Goal: Task Accomplishment & Management: Use online tool/utility

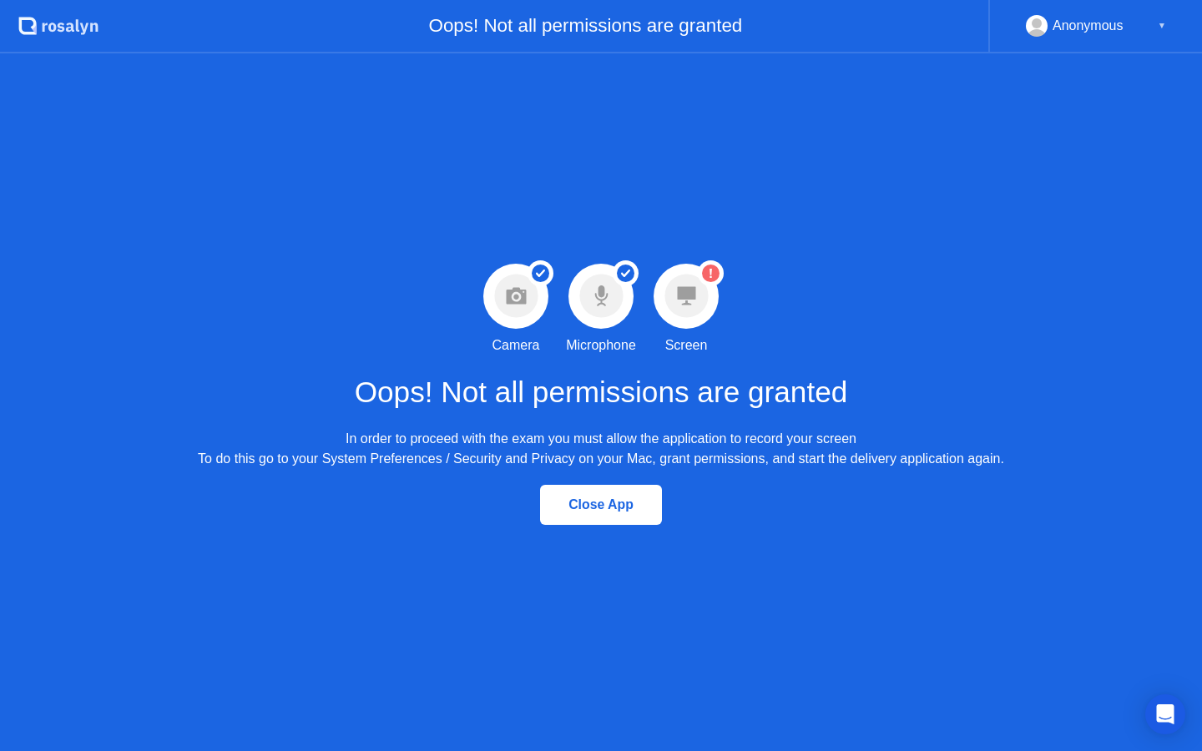
click at [1157, 25] on div "▼" at bounding box center [1161, 26] width 8 height 22
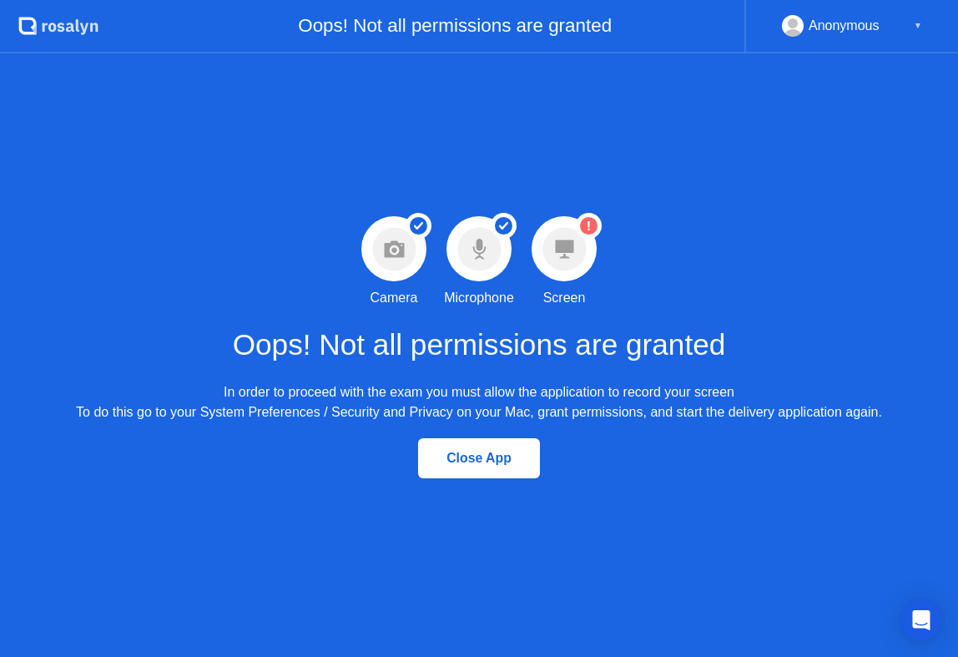
click at [558, 243] on icon at bounding box center [564, 248] width 18 height 18
click at [579, 214] on icon "Warning Screen permission not granted" at bounding box center [589, 226] width 26 height 26
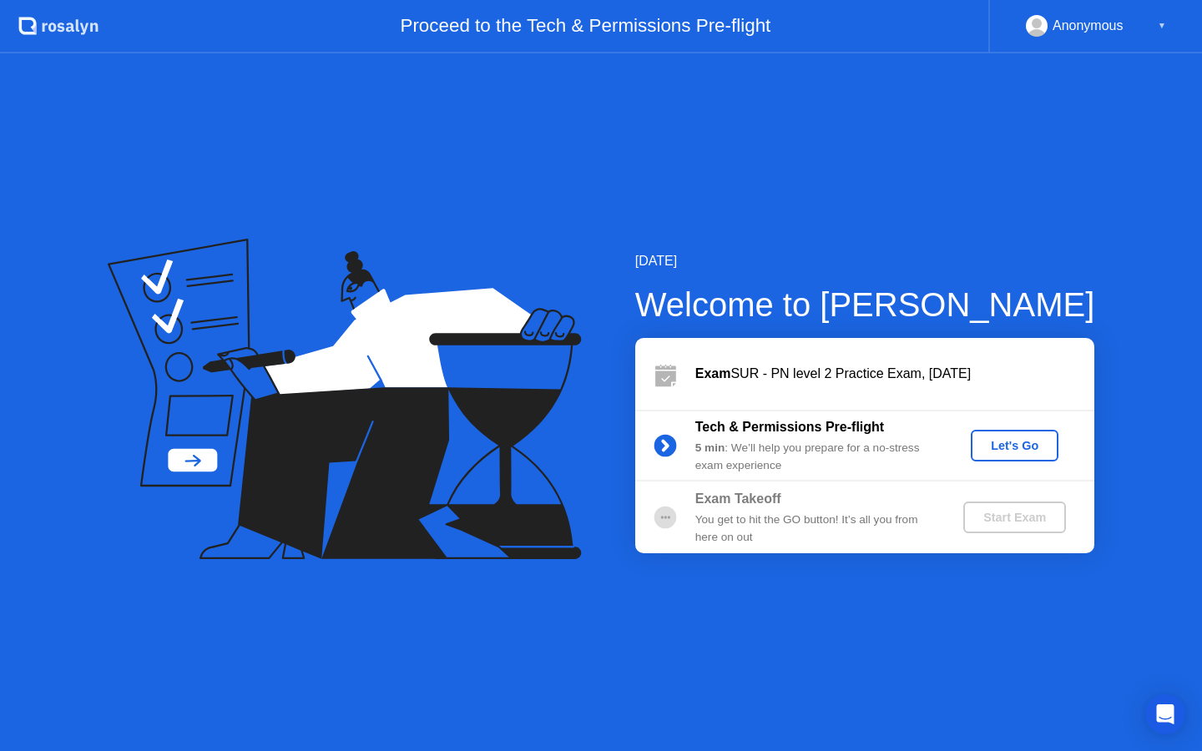
click at [1025, 441] on div "Let's Go" at bounding box center [1014, 445] width 74 height 13
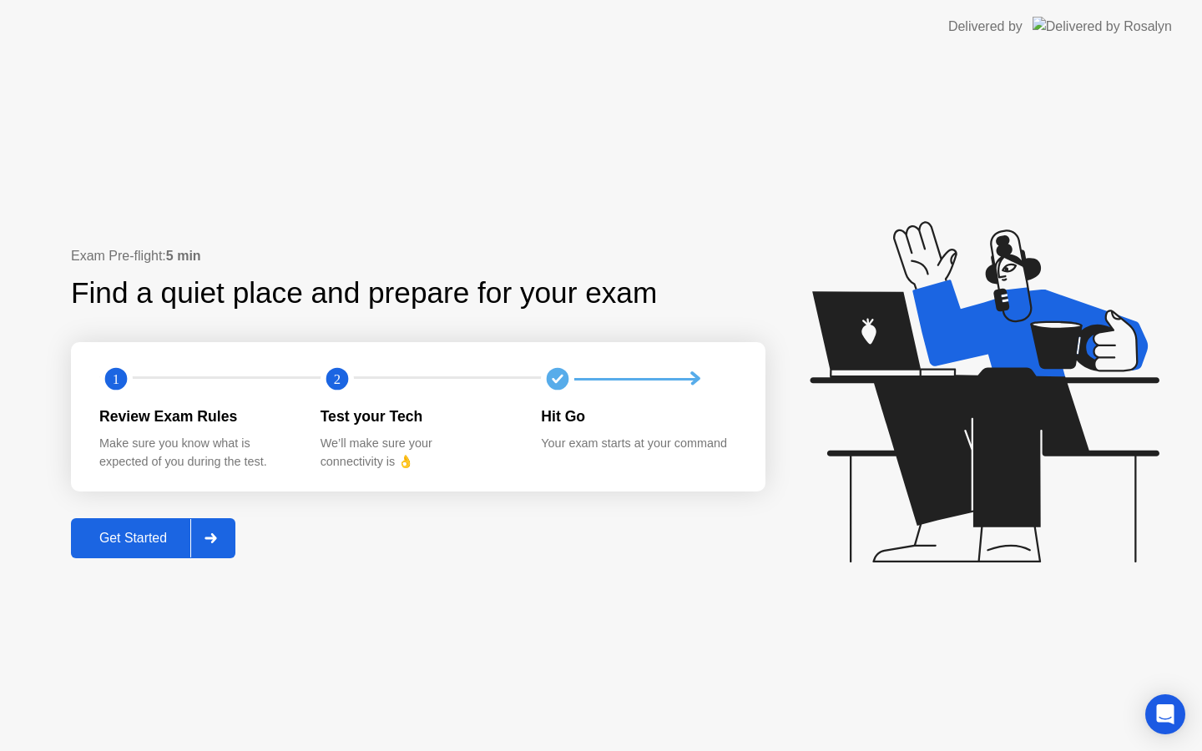
click at [216, 536] on icon at bounding box center [210, 538] width 12 height 10
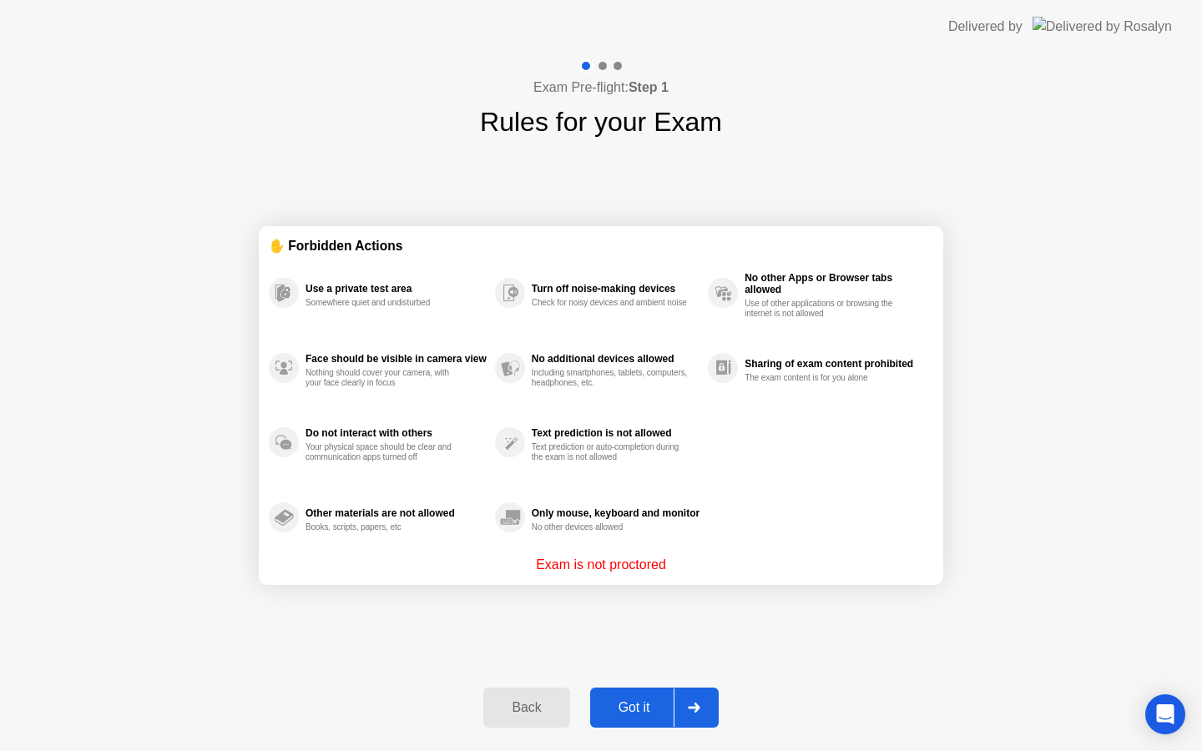
click at [701, 702] on div at bounding box center [693, 707] width 40 height 38
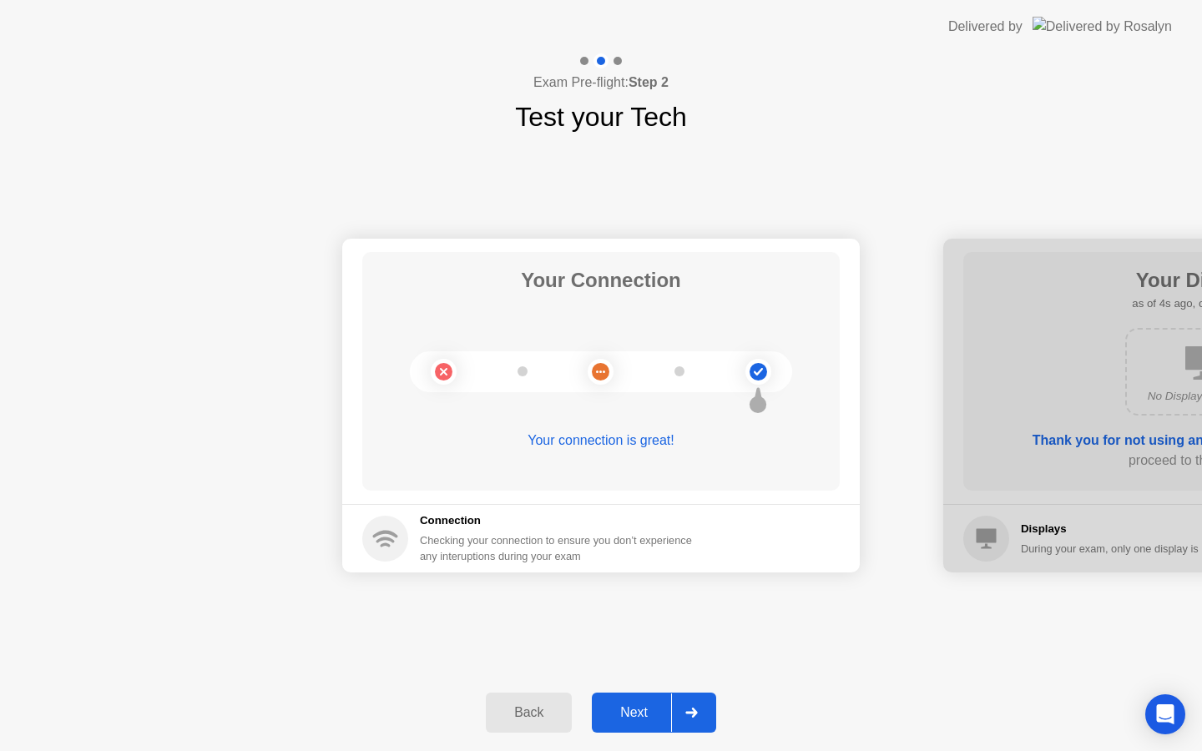
click at [689, 703] on div at bounding box center [691, 712] width 40 height 38
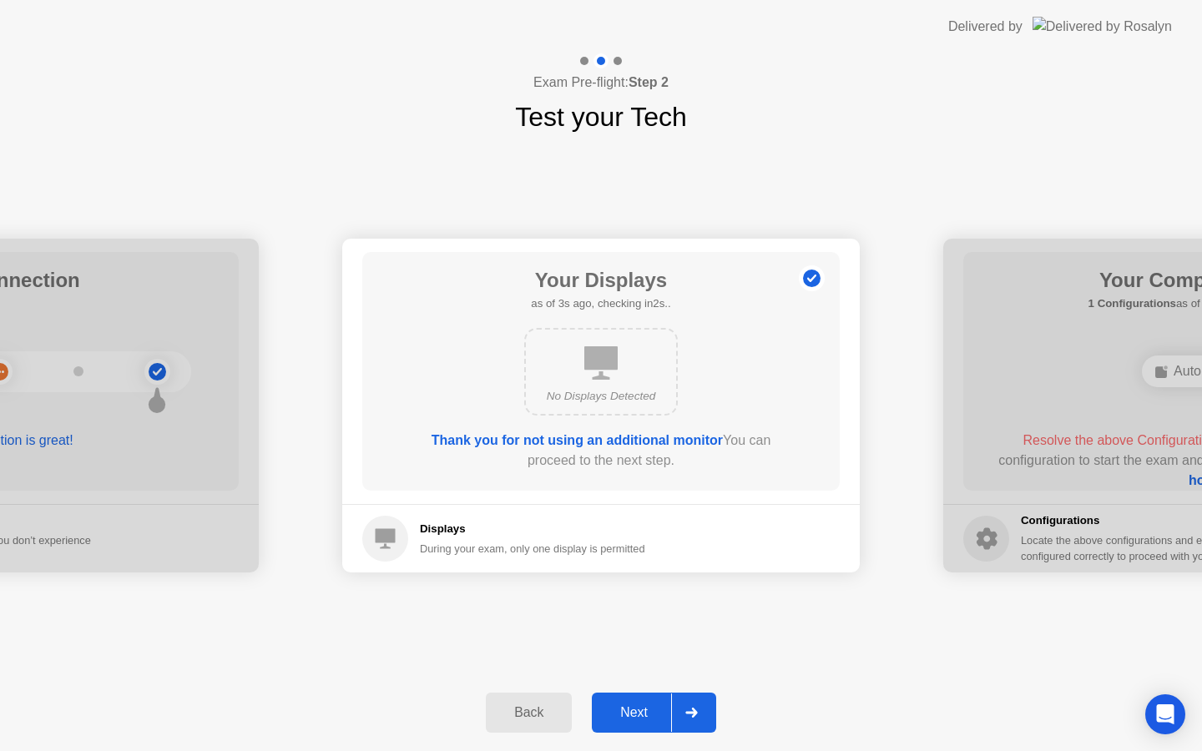
click at [689, 703] on div at bounding box center [691, 712] width 40 height 38
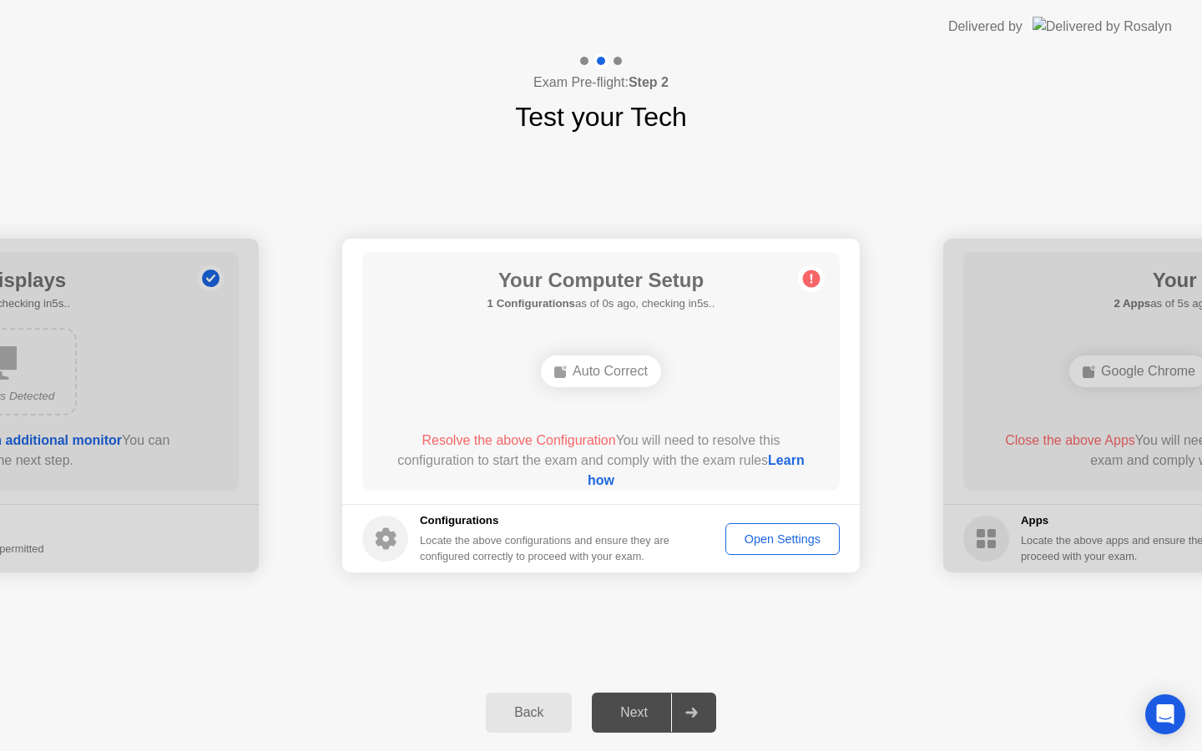
click at [701, 707] on div at bounding box center [691, 712] width 40 height 38
click at [770, 541] on div "Open Settings" at bounding box center [782, 538] width 103 height 13
click at [701, 700] on div at bounding box center [691, 712] width 40 height 38
click at [803, 250] on main "Your Computer Setup 1 Configurations as of 4s ago, checking in1s.. Auto Correct…" at bounding box center [600, 371] width 517 height 265
click at [593, 374] on div "Auto Correct" at bounding box center [601, 371] width 120 height 32
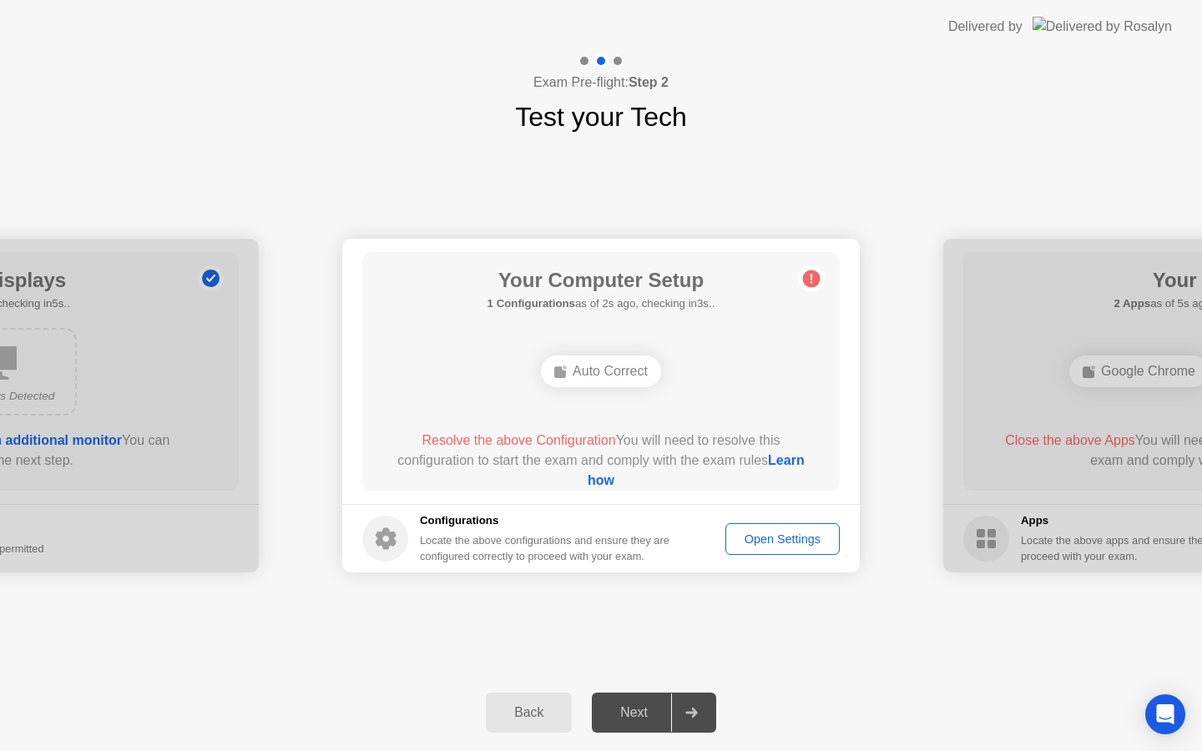
click at [608, 480] on link "Learn how" at bounding box center [695, 470] width 217 height 34
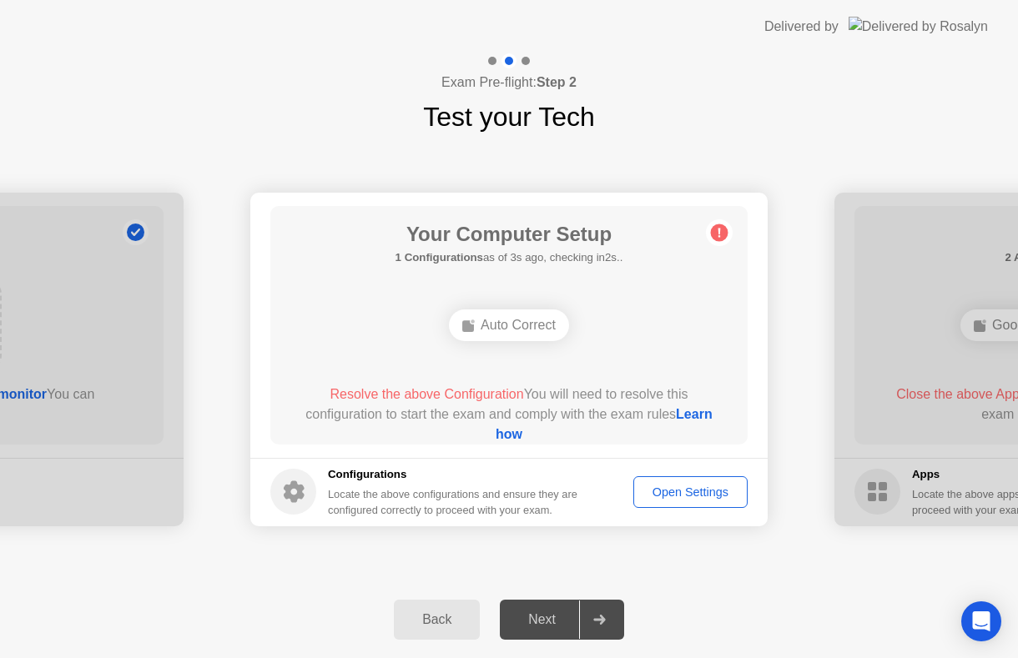
click at [514, 438] on link "Learn how" at bounding box center [604, 424] width 217 height 34
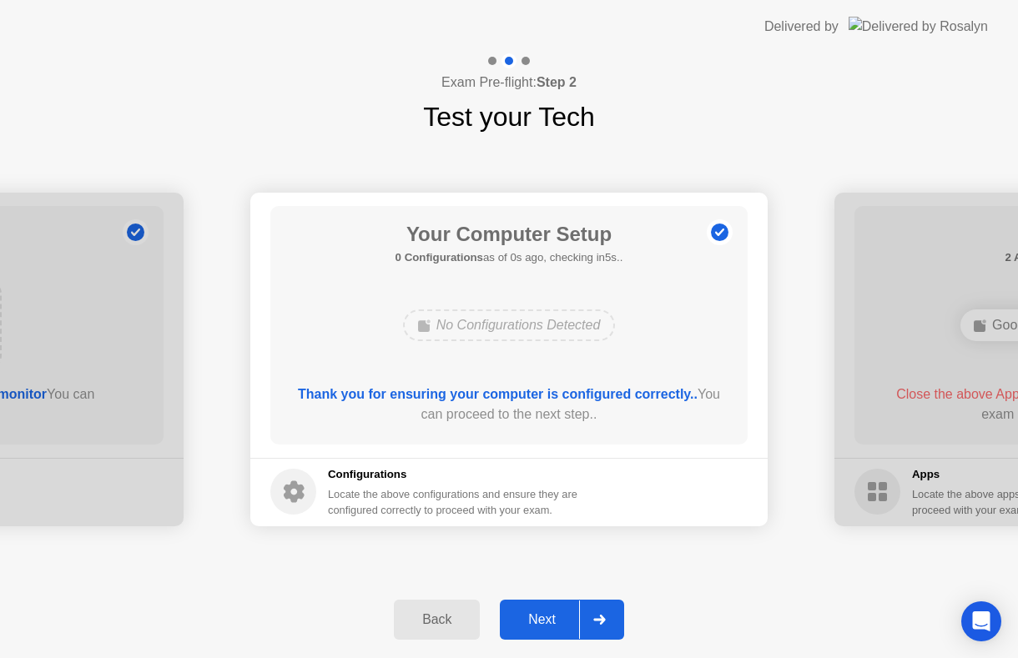
click at [602, 620] on icon at bounding box center [599, 620] width 12 height 10
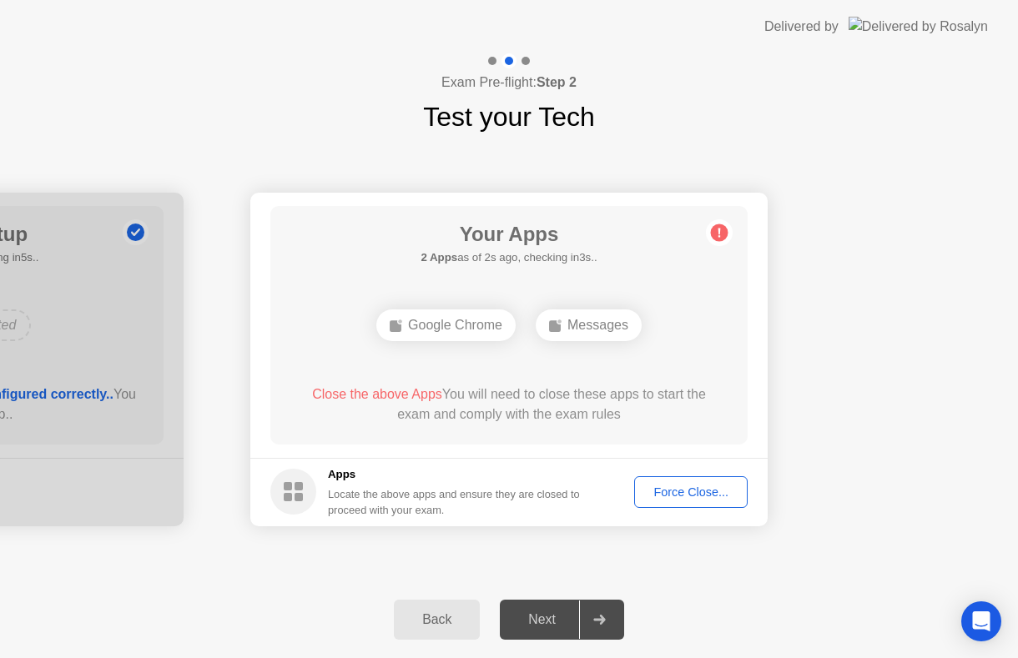
click at [711, 497] on div "Force Close..." at bounding box center [691, 492] width 102 height 13
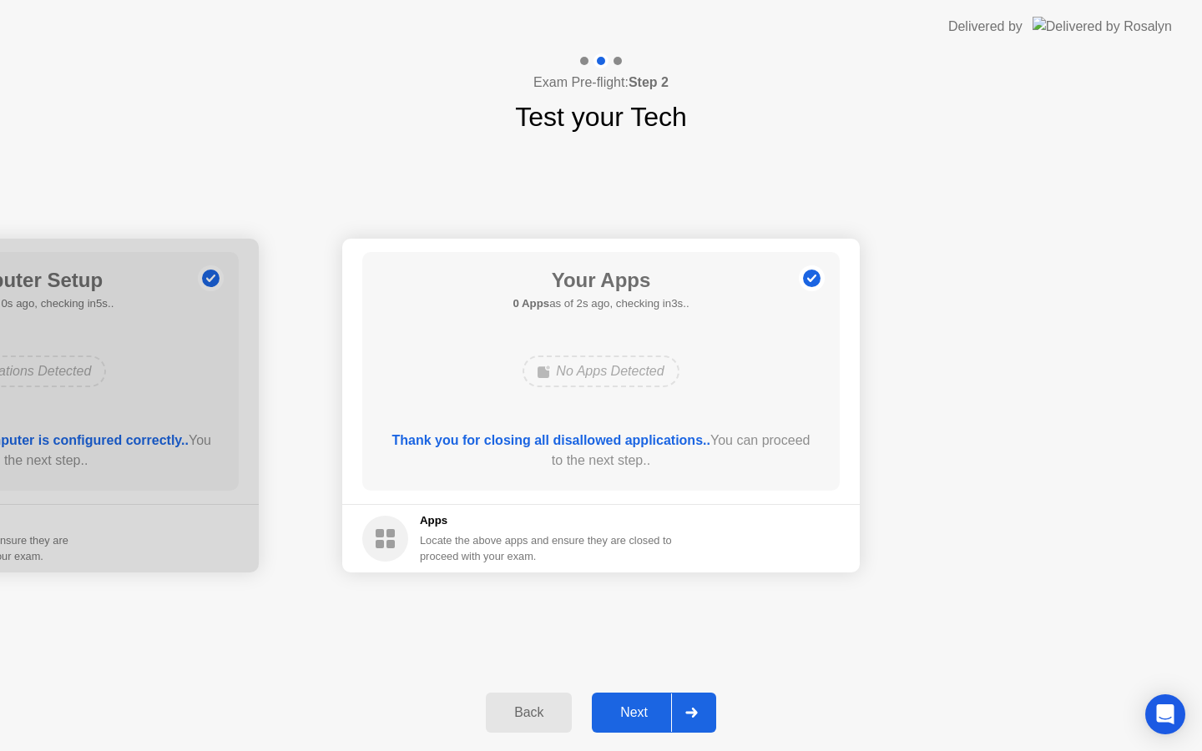
click at [689, 717] on icon at bounding box center [691, 713] width 13 height 10
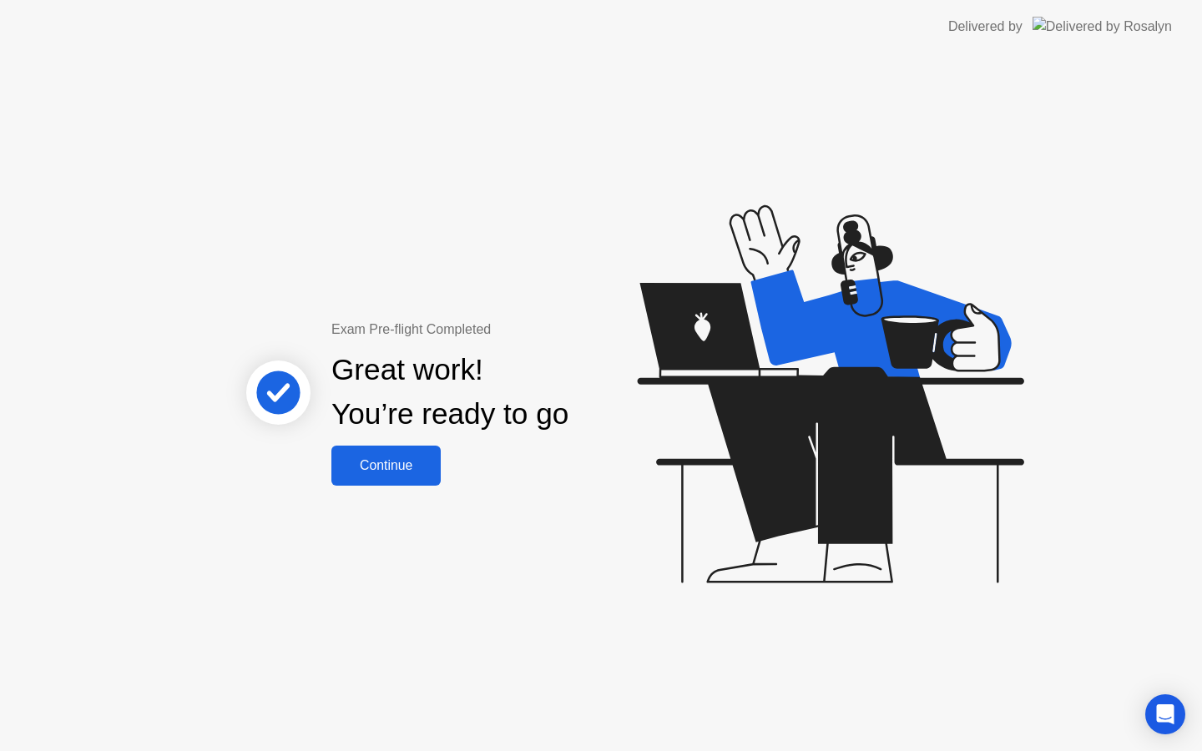
click at [414, 478] on button "Continue" at bounding box center [385, 466] width 109 height 40
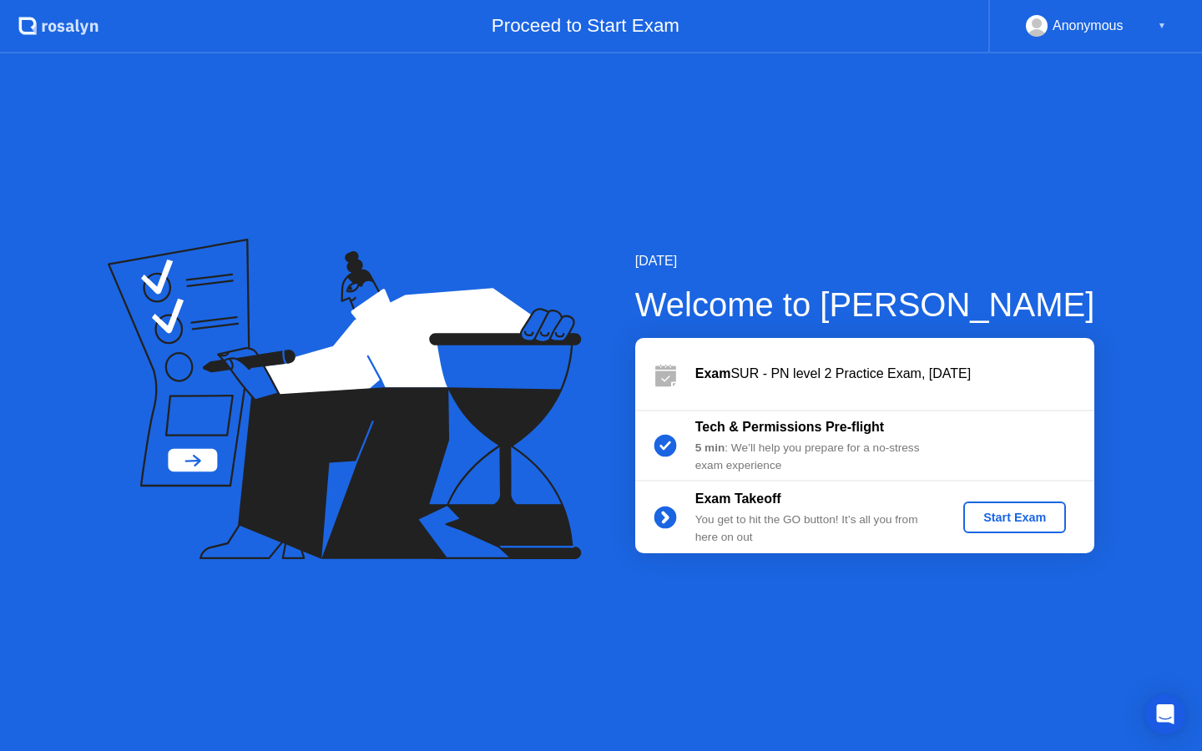
click at [1001, 517] on div "Start Exam" at bounding box center [1014, 517] width 89 height 13
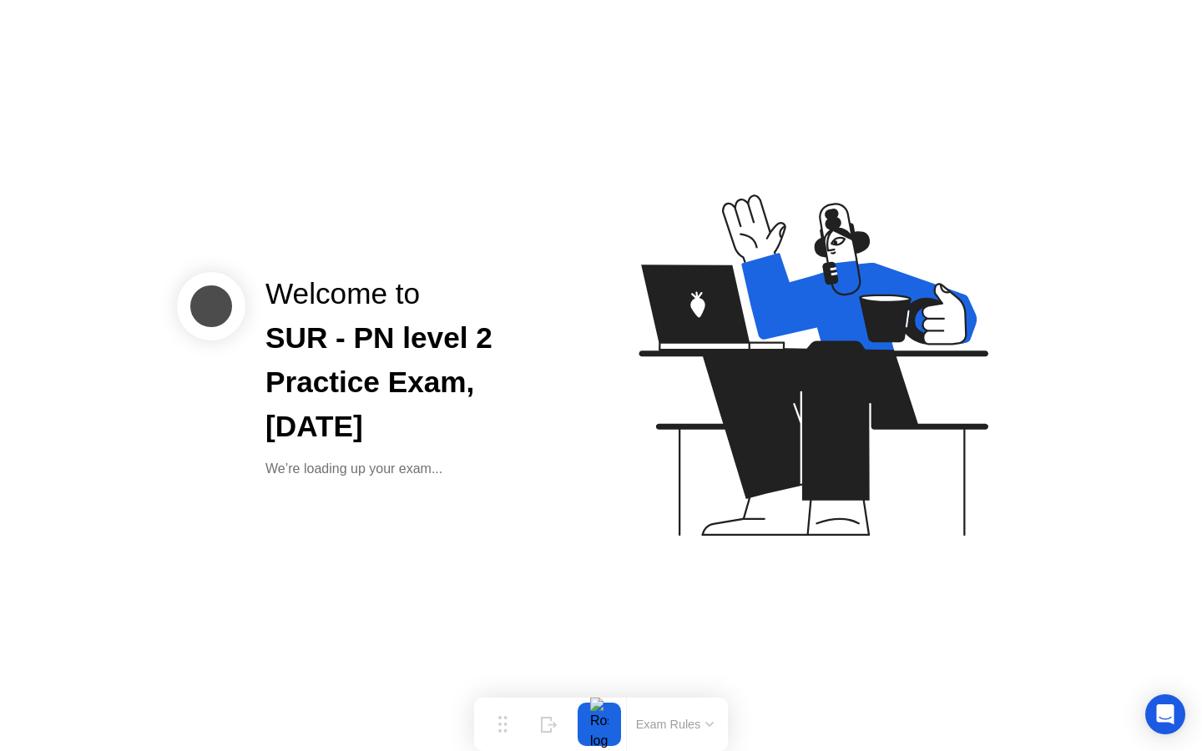
click at [609, 716] on div at bounding box center [599, 724] width 35 height 43
click at [699, 717] on button "Exam Rules" at bounding box center [675, 724] width 88 height 15
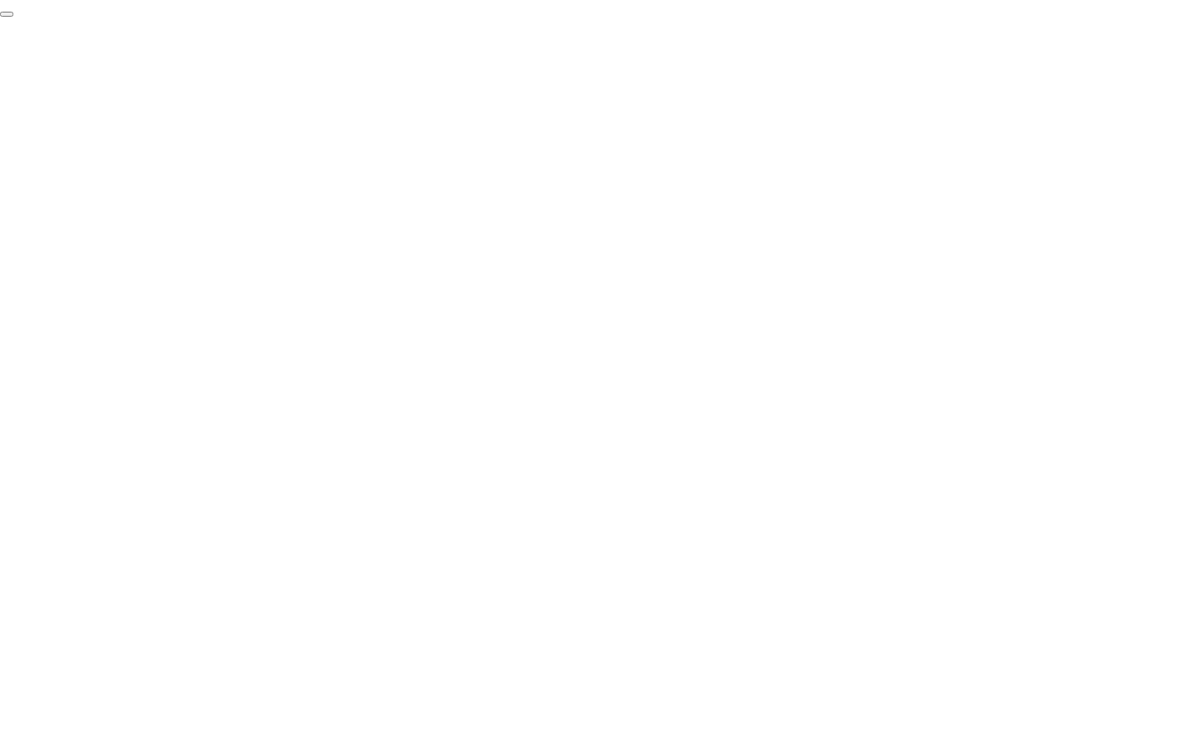
click div "End Proctoring Session"
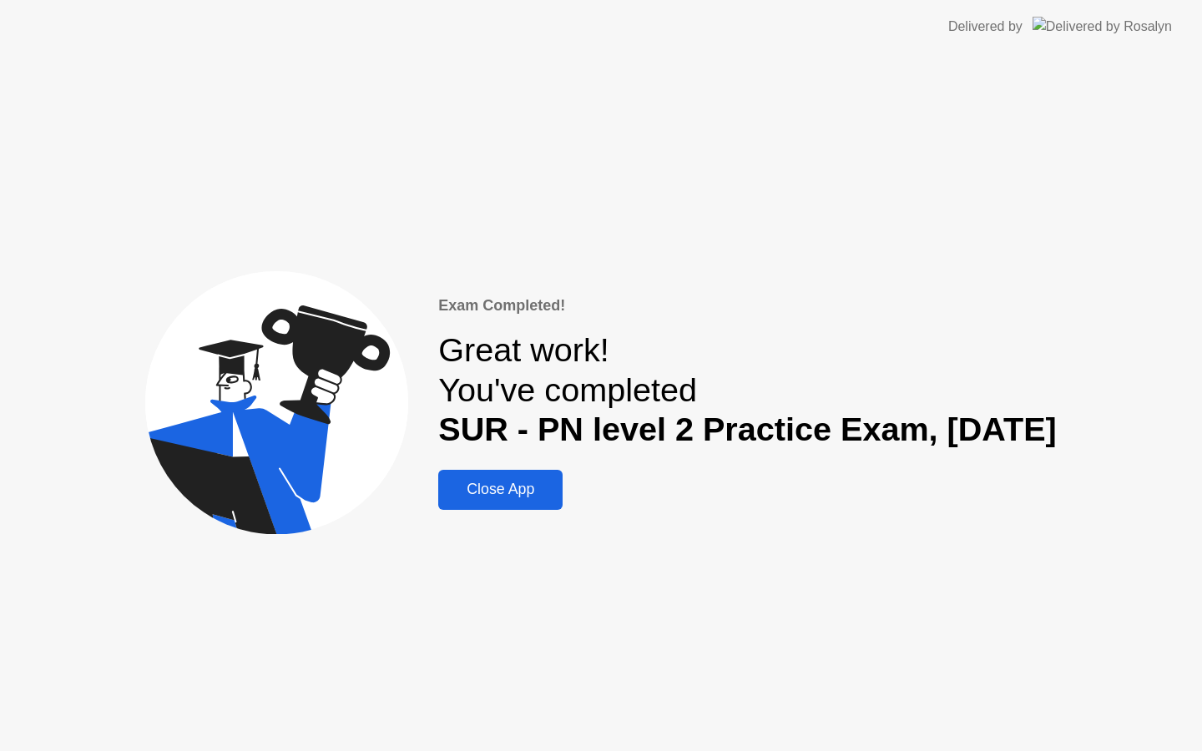
click at [463, 492] on div "Close App" at bounding box center [500, 490] width 114 height 18
